Goal: Information Seeking & Learning: Learn about a topic

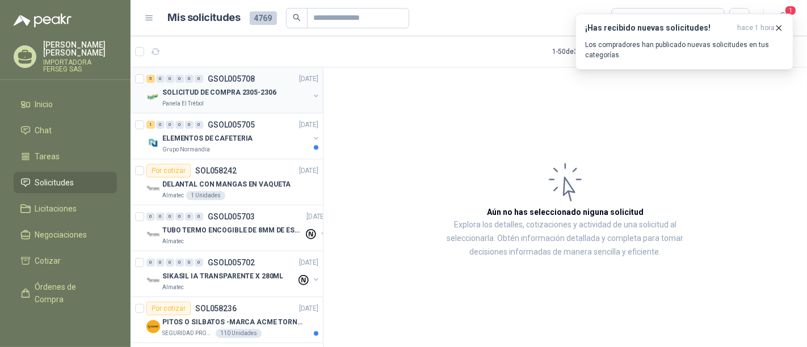
click at [255, 83] on div "5 0 0 0 0 0 GSOL005708 [DATE]" at bounding box center [233, 79] width 174 height 14
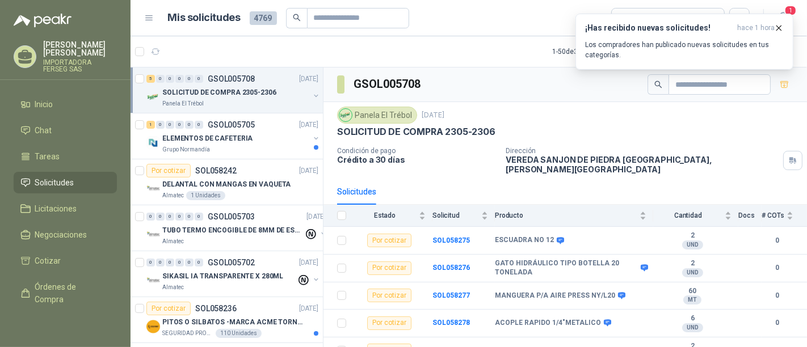
scroll to position [5, 0]
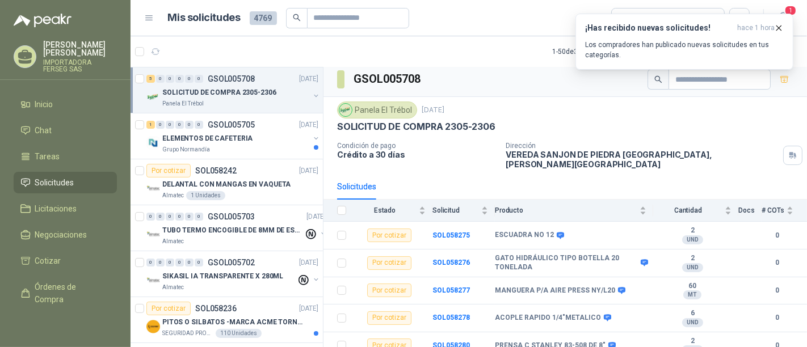
click at [710, 119] on div "Panela El Trébol [DATE] SOLICITUD DE COMPRA 2305-2306" at bounding box center [565, 117] width 456 height 31
click at [211, 90] on p "SOLICITUD DE COMPRA 2305-2306" at bounding box center [219, 92] width 114 height 11
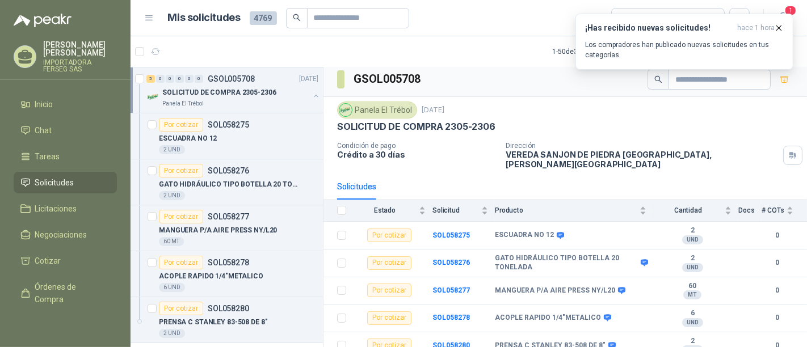
scroll to position [3, 0]
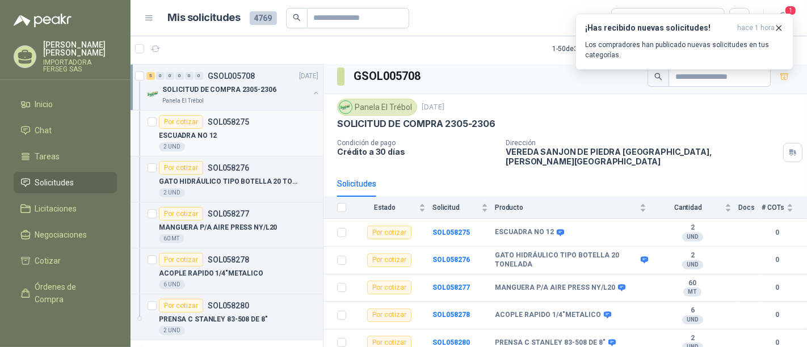
click at [212, 138] on p "ESCUADRA NO 12" at bounding box center [188, 136] width 58 height 11
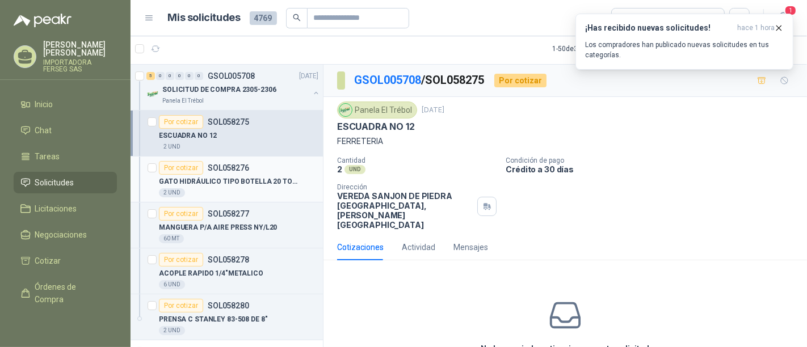
click at [241, 184] on p "GATO HIDRÁULICO TIPO BOTELLA 20 TONELADA" at bounding box center [229, 181] width 141 height 11
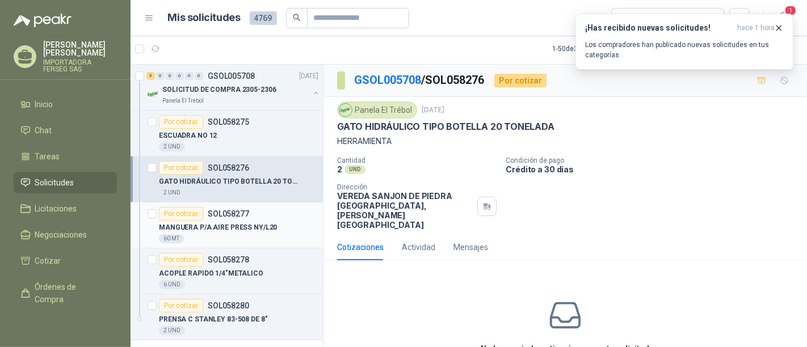
click at [222, 226] on p "MANGUERA P/A AIRE PRESS NY/L20" at bounding box center [218, 227] width 118 height 11
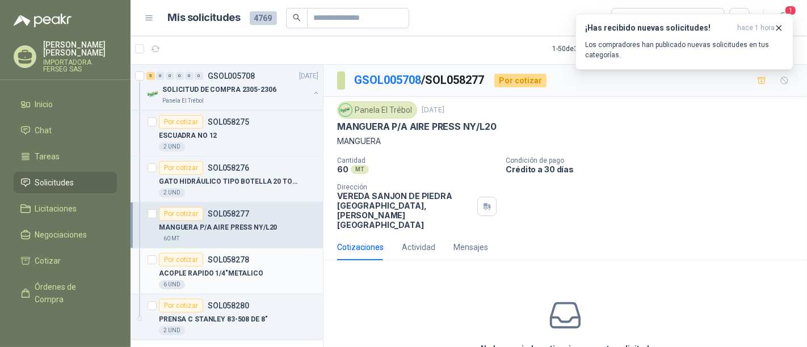
click at [222, 260] on p "SOL058278" at bounding box center [228, 260] width 41 height 8
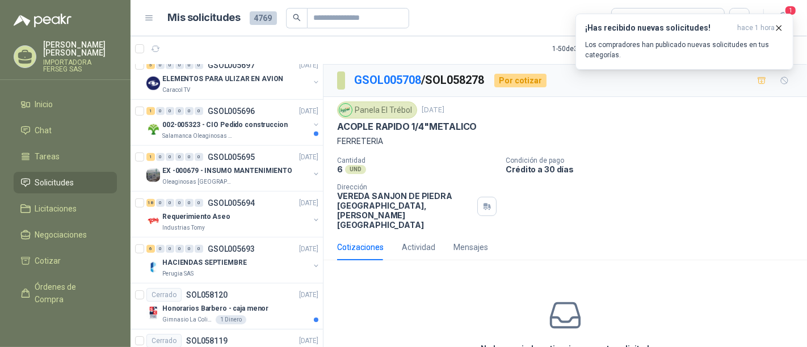
scroll to position [616, 0]
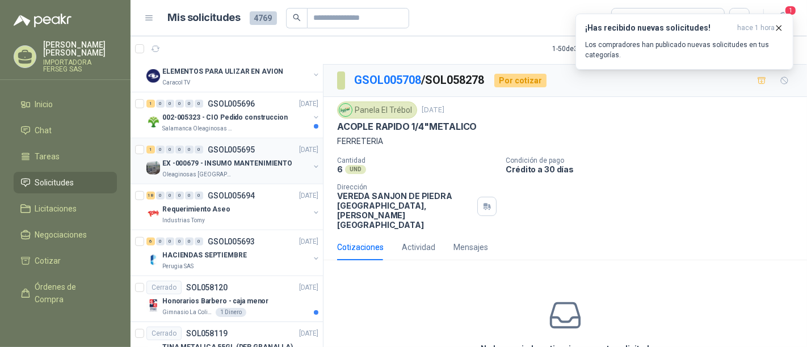
click at [313, 155] on div "1 0 0 0 0 0 GSOL005695 [DATE] EX -000679 - INSUMO MANTENIMIENTO Oleaginosas San…" at bounding box center [227, 161] width 192 height 46
drag, startPoint x: 314, startPoint y: 183, endPoint x: 311, endPoint y: 38, distance: 144.7
click at [311, 38] on article "1 - 50 de 3581 Asignado a mi No Leídos" at bounding box center [469, 48] width 676 height 31
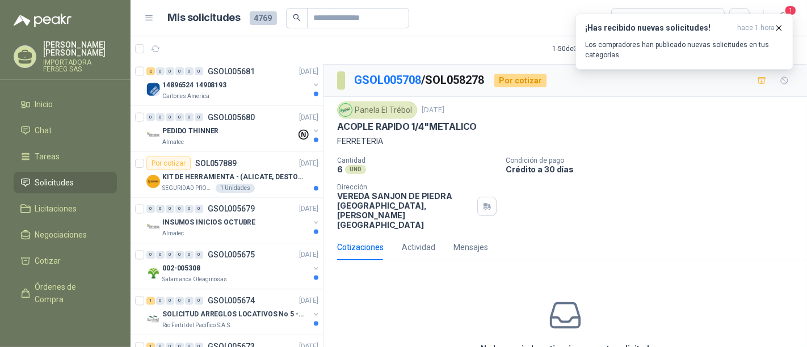
scroll to position [1709, 0]
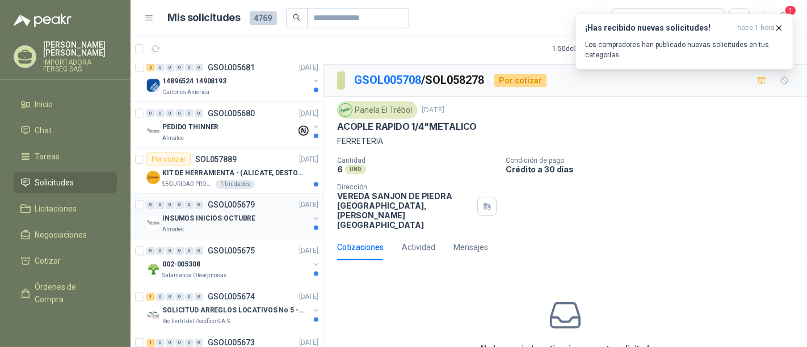
click at [251, 226] on div "Almatec" at bounding box center [235, 230] width 147 height 9
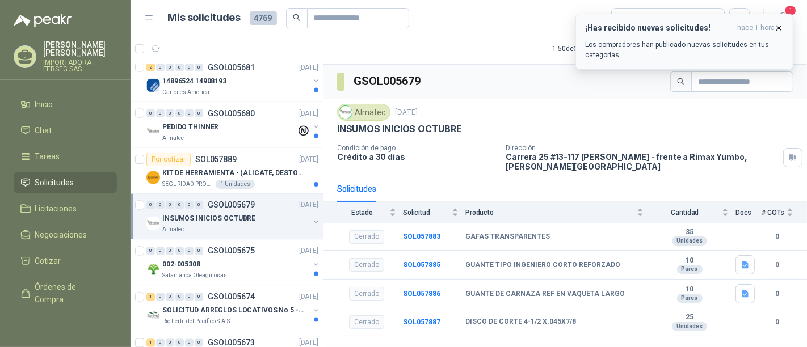
click at [781, 25] on icon "button" at bounding box center [779, 28] width 10 height 10
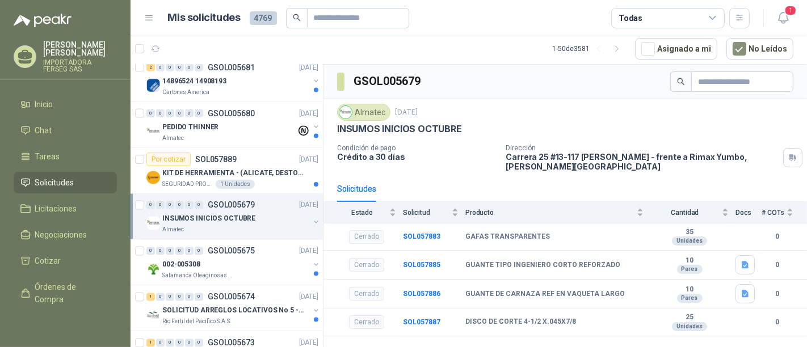
click at [552, 165] on p "Carrera 25 #13-117 [PERSON_NAME] - frente a Rimax Yumbo , [PERSON_NAME][GEOGRAP…" at bounding box center [642, 161] width 273 height 19
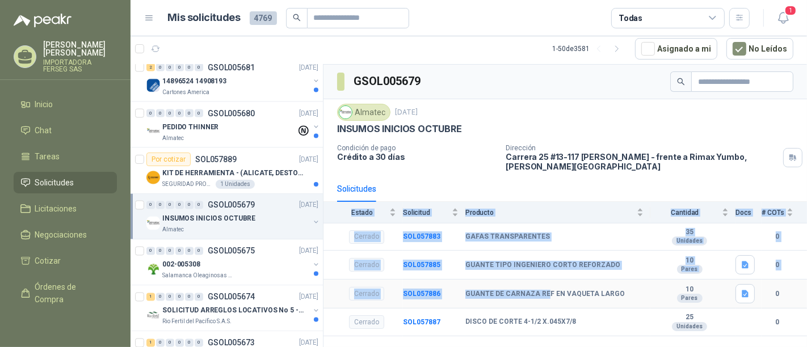
drag, startPoint x: 556, startPoint y: 190, endPoint x: 545, endPoint y: 292, distance: 103.3
click at [545, 292] on div "Solicitudes Estado Solicitud Producto Cantidad Docs # COTs Cerrado SOL057883 GA…" at bounding box center [564, 256] width 483 height 161
click at [616, 227] on td "GAFAS TRANSPARENTES" at bounding box center [557, 238] width 185 height 28
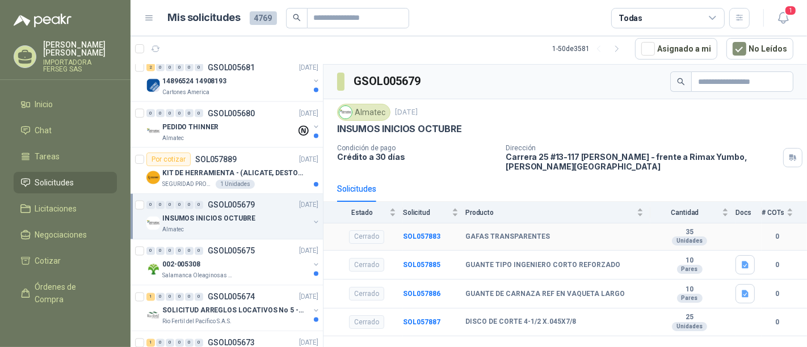
scroll to position [0, 86]
